Goal: Task Accomplishment & Management: Manage account settings

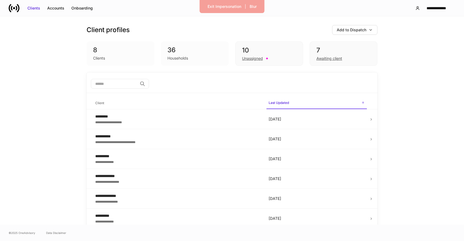
click at [116, 56] on div "Clients" at bounding box center [120, 57] width 55 height 7
click at [83, 2] on div "**********" at bounding box center [232, 8] width 464 height 16
click at [83, 7] on div "Onboarding" at bounding box center [81, 7] width 21 height 5
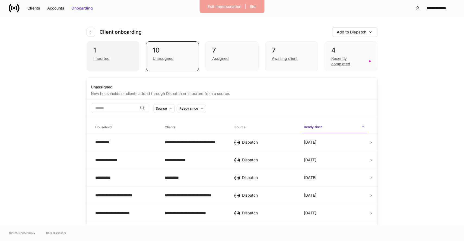
click at [101, 53] on div "1" at bounding box center [112, 50] width 39 height 9
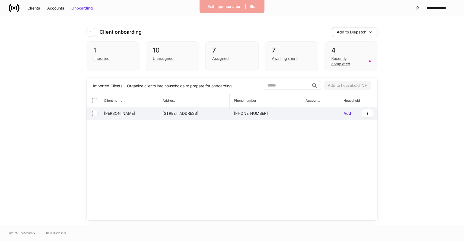
click at [192, 114] on td "[STREET_ADDRESS]" at bounding box center [194, 113] width 72 height 13
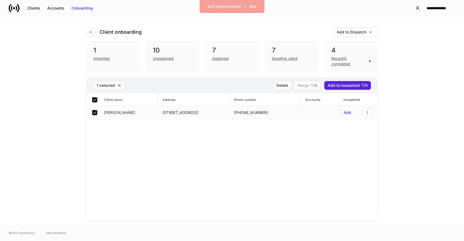
click at [211, 111] on td "[STREET_ADDRESS]" at bounding box center [194, 112] width 72 height 13
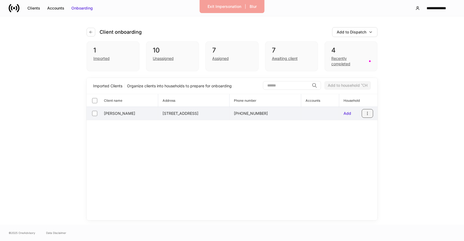
click at [366, 112] on icon "button" at bounding box center [367, 113] width 4 height 4
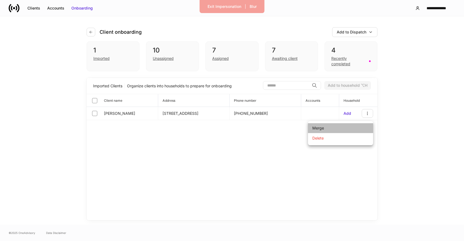
click at [326, 127] on li "Merge" at bounding box center [340, 128] width 65 height 10
click at [288, 128] on div at bounding box center [232, 120] width 464 height 241
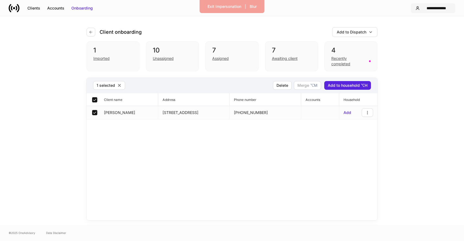
click at [424, 7] on div "**********" at bounding box center [436, 7] width 29 height 5
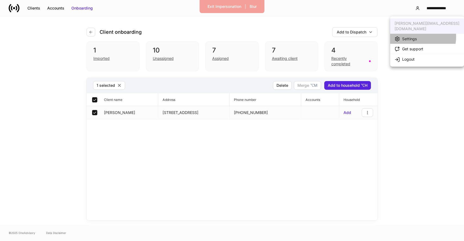
click at [413, 36] on div "Settings" at bounding box center [409, 38] width 15 height 5
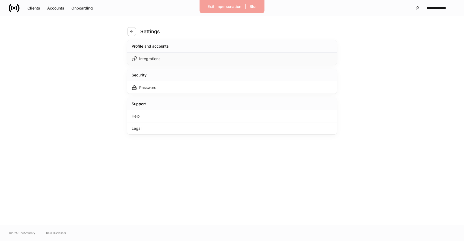
click at [191, 56] on div "Integrations" at bounding box center [232, 58] width 210 height 12
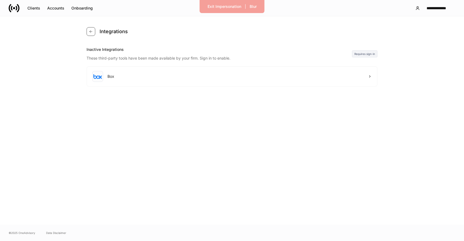
click at [94, 31] on button "button" at bounding box center [91, 31] width 9 height 9
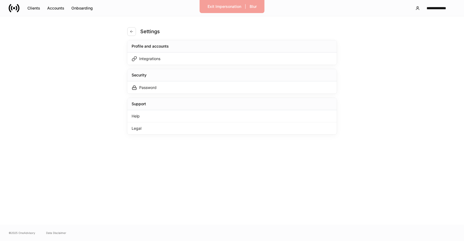
click at [137, 25] on div "Settings" at bounding box center [232, 28] width 210 height 24
click at [135, 29] on button "button" at bounding box center [131, 31] width 9 height 9
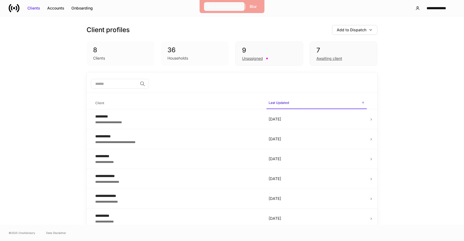
click at [226, 7] on div "Exit Impersonation" at bounding box center [225, 6] width 34 height 5
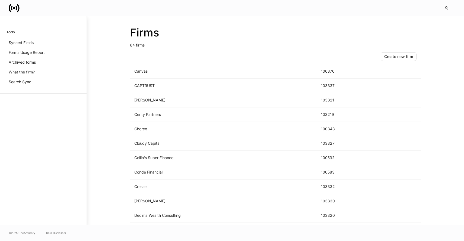
scroll to position [207, 0]
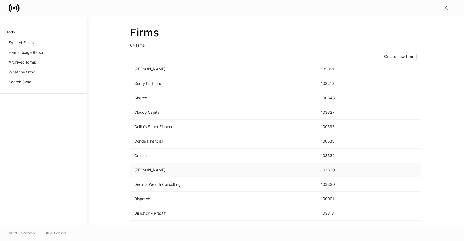
click at [161, 167] on td "D.A. Davidson" at bounding box center [223, 170] width 187 height 14
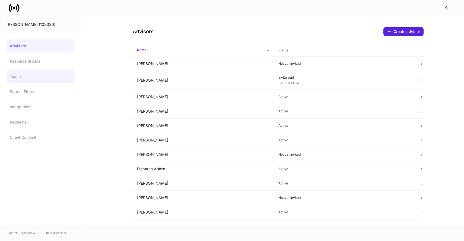
click at [45, 80] on link "Teams" at bounding box center [41, 76] width 68 height 13
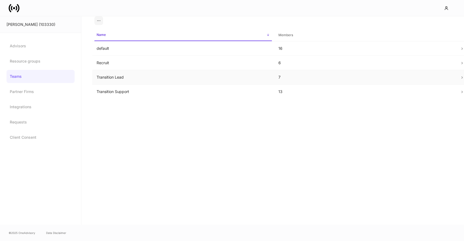
click at [143, 78] on td "Transition Lead" at bounding box center [183, 77] width 182 height 14
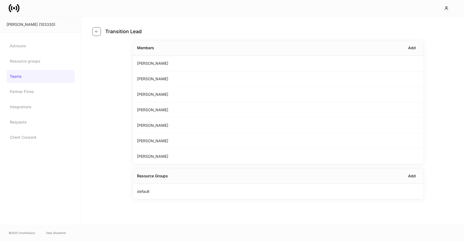
click at [98, 35] on button "button" at bounding box center [96, 31] width 9 height 9
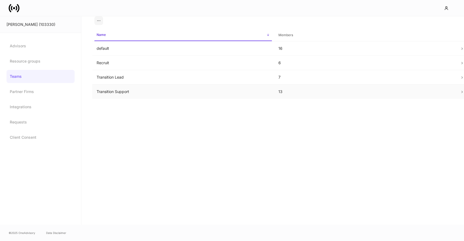
click at [137, 97] on td "Transition Support" at bounding box center [183, 91] width 182 height 14
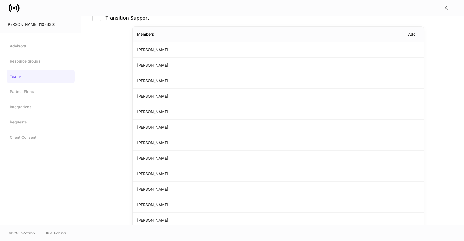
scroll to position [14, 0]
click at [97, 21] on button "button" at bounding box center [96, 17] width 9 height 9
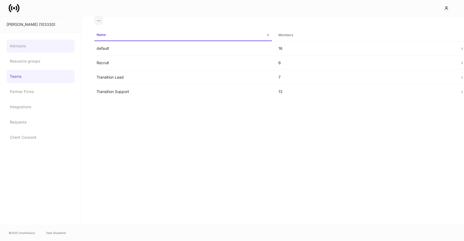
click at [31, 46] on link "Advisors" at bounding box center [41, 45] width 68 height 13
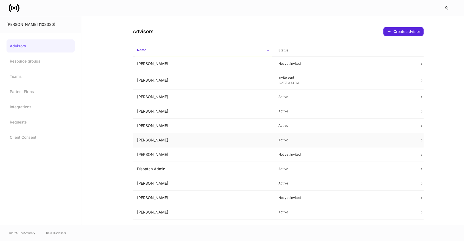
scroll to position [67, 0]
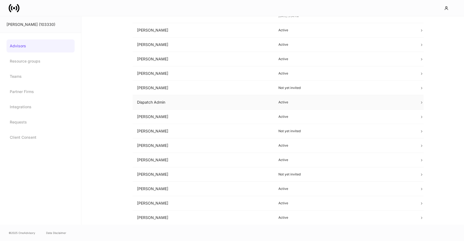
click at [179, 101] on td "Dispatch Admin" at bounding box center [203, 102] width 141 height 14
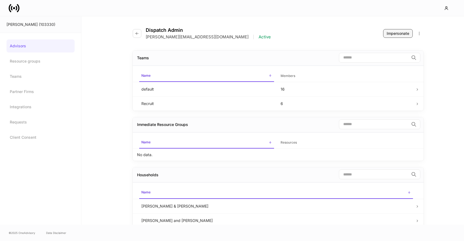
click at [391, 34] on div "Impersonate" at bounding box center [398, 33] width 23 height 5
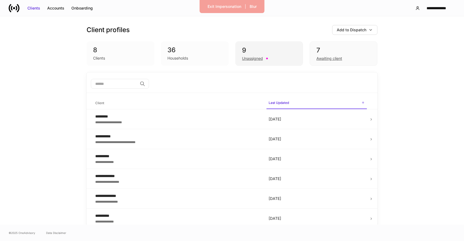
click at [253, 50] on div "9" at bounding box center [269, 50] width 54 height 9
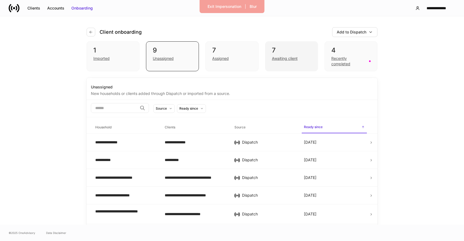
click at [276, 52] on div "7" at bounding box center [291, 50] width 39 height 9
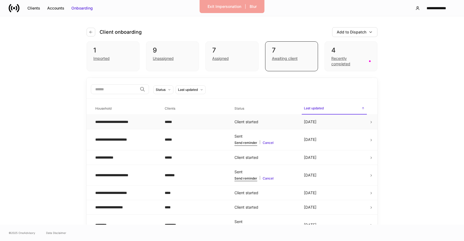
scroll to position [11, 0]
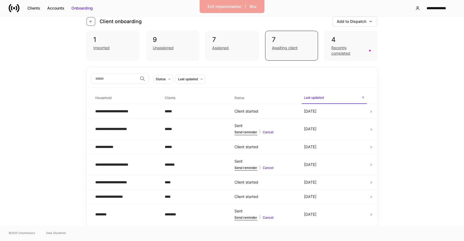
click at [91, 24] on button "button" at bounding box center [91, 21] width 9 height 9
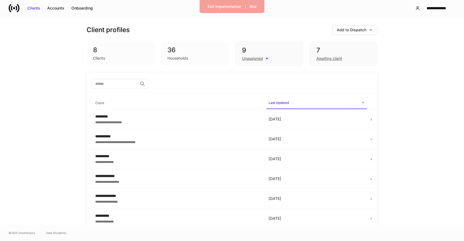
click at [178, 53] on div "36" at bounding box center [195, 50] width 55 height 9
click at [83, 9] on div "Onboarding" at bounding box center [81, 7] width 21 height 5
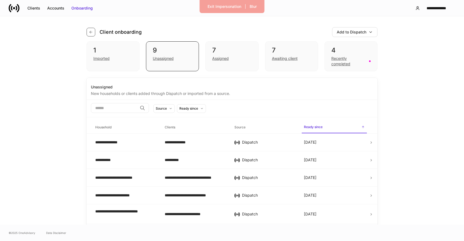
click at [89, 29] on button "button" at bounding box center [91, 32] width 9 height 9
